Goal: Complete application form

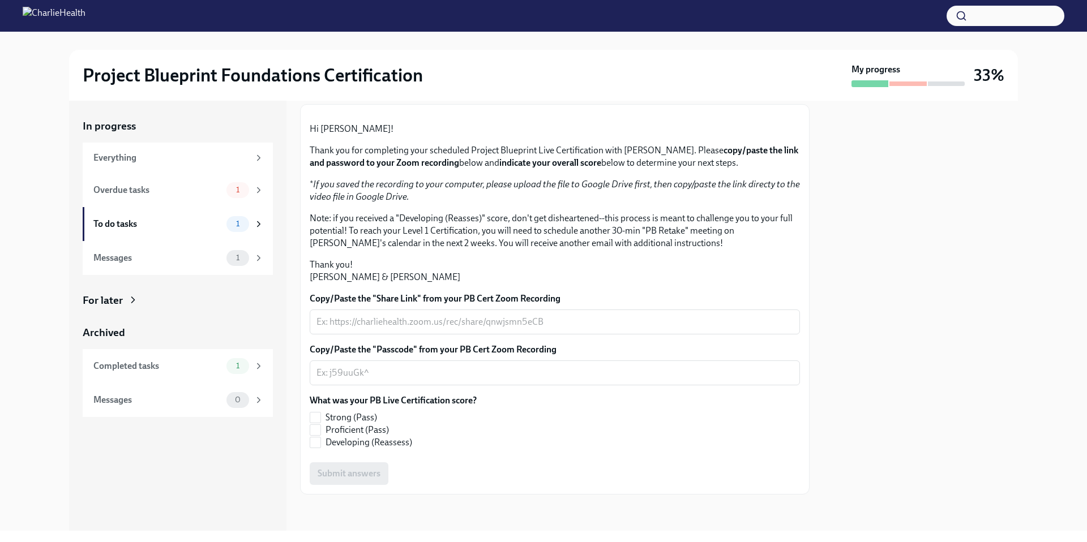
scroll to position [155, 0]
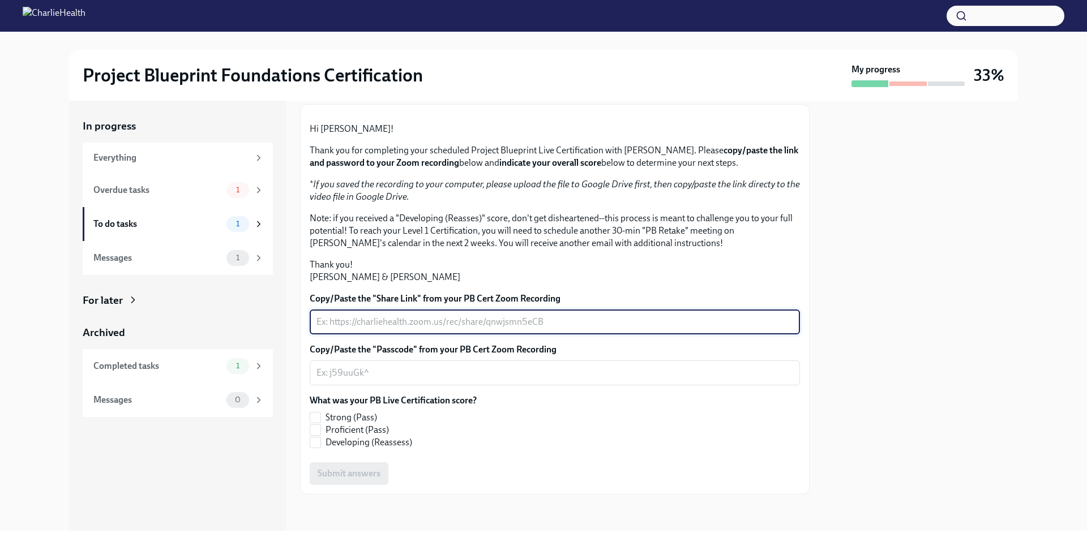
click at [405, 329] on textarea "Copy/Paste the "Share Link" from your PB Cert Zoom Recording" at bounding box center [554, 322] width 477 height 14
paste textarea "[URL][DOMAIN_NAME]"
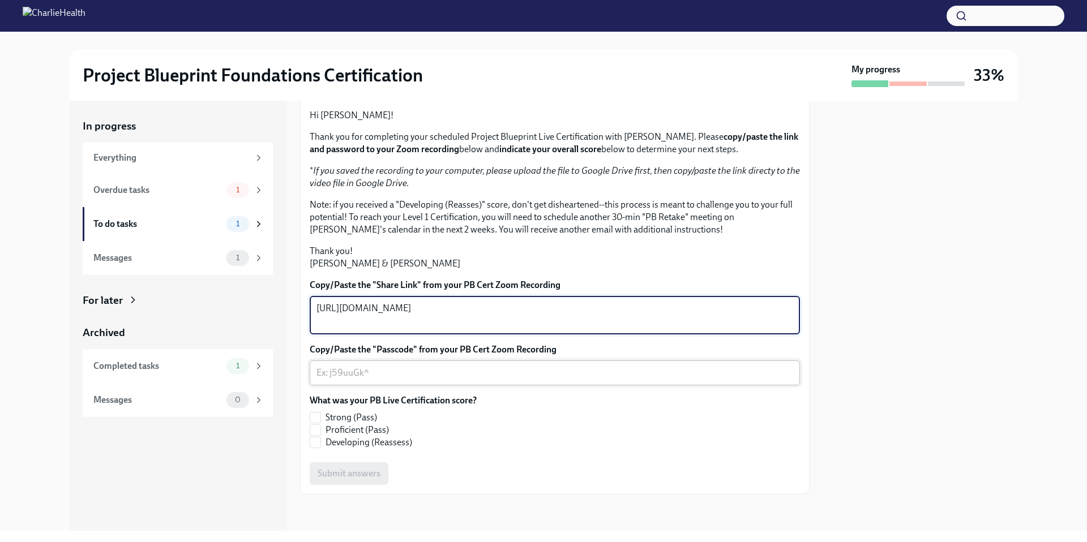
type textarea "[URL][DOMAIN_NAME]"
click at [411, 380] on textarea "Copy/Paste the "Passcode" from your PB Cert Zoom Recording" at bounding box center [554, 373] width 477 height 14
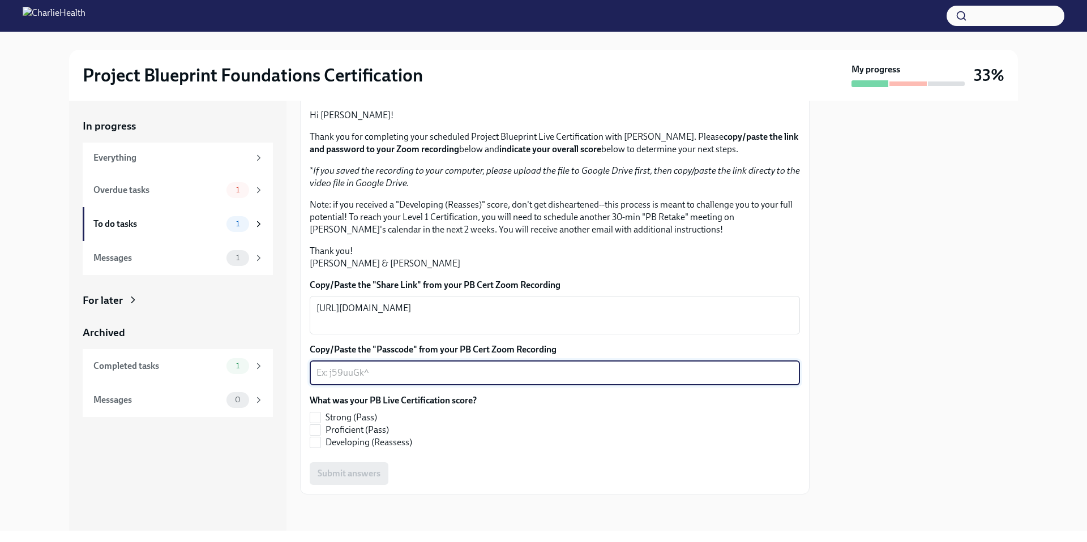
paste textarea "b^2K2A^!"
type textarea "b^2K2A^!"
click at [316, 432] on input "Proficient (Pass)" at bounding box center [315, 430] width 10 height 10
checkbox input "true"
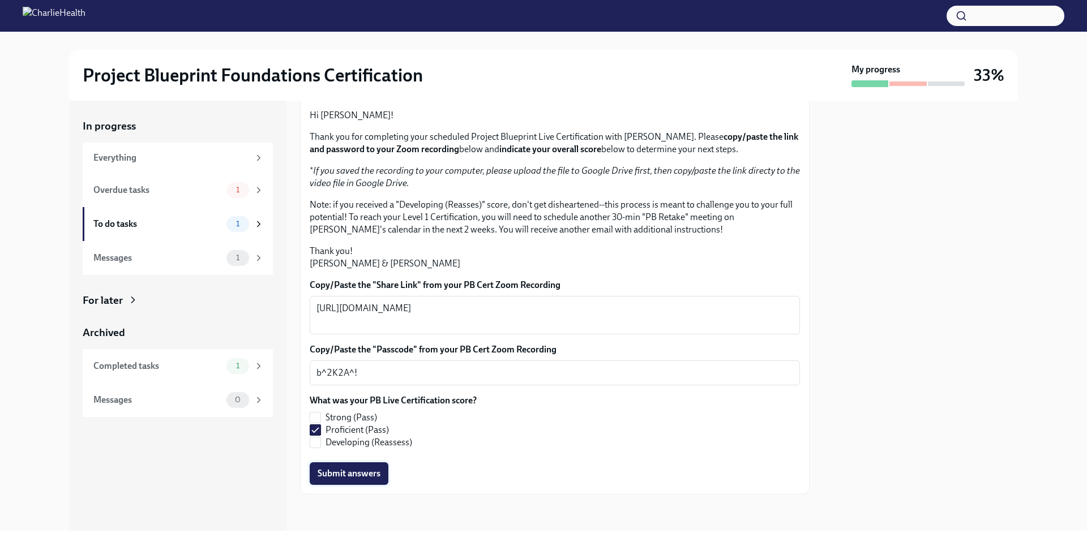
click at [345, 477] on span "Submit answers" at bounding box center [348, 473] width 63 height 11
